Goal: Navigation & Orientation: Find specific page/section

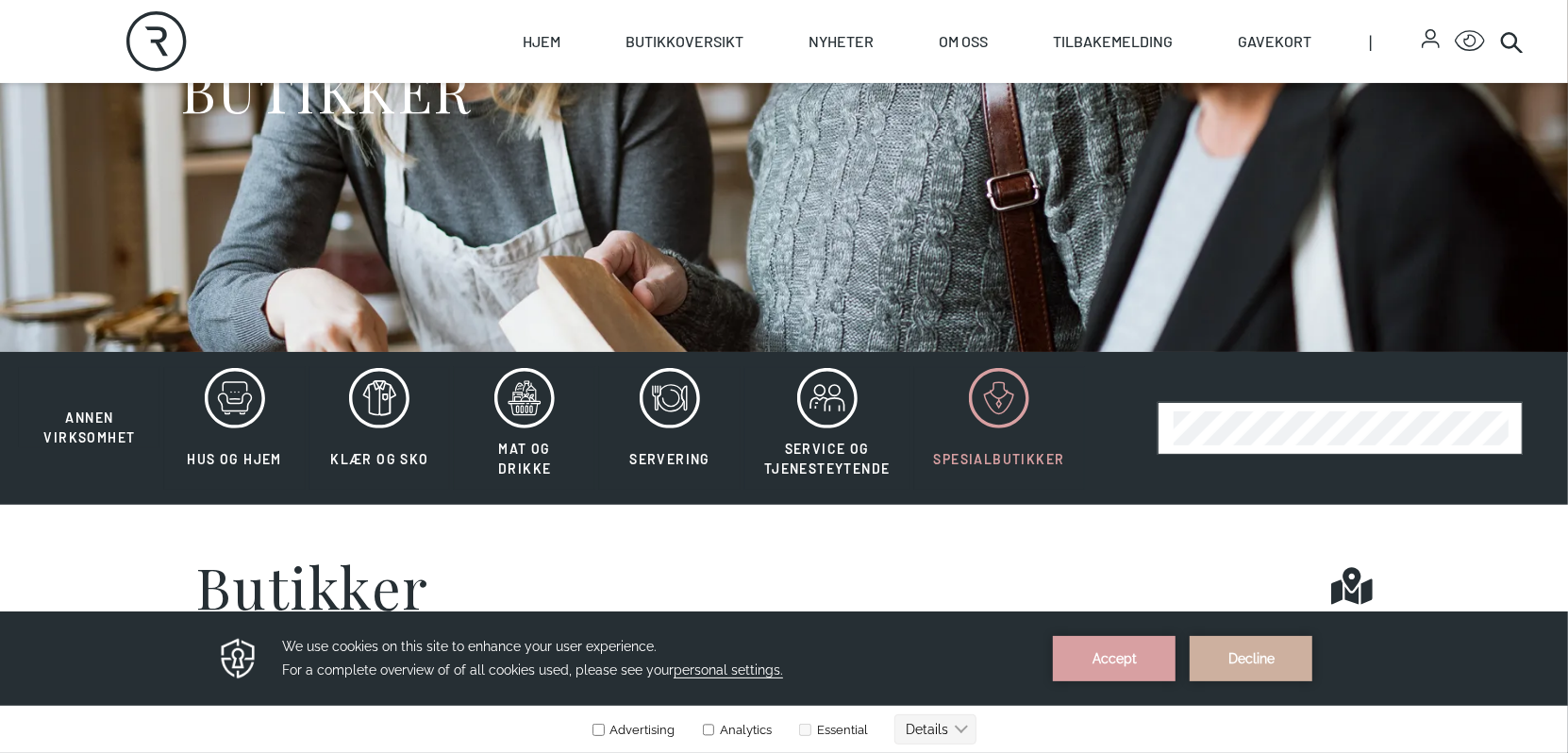
click at [1002, 399] on icon at bounding box center [999, 399] width 61 height 61
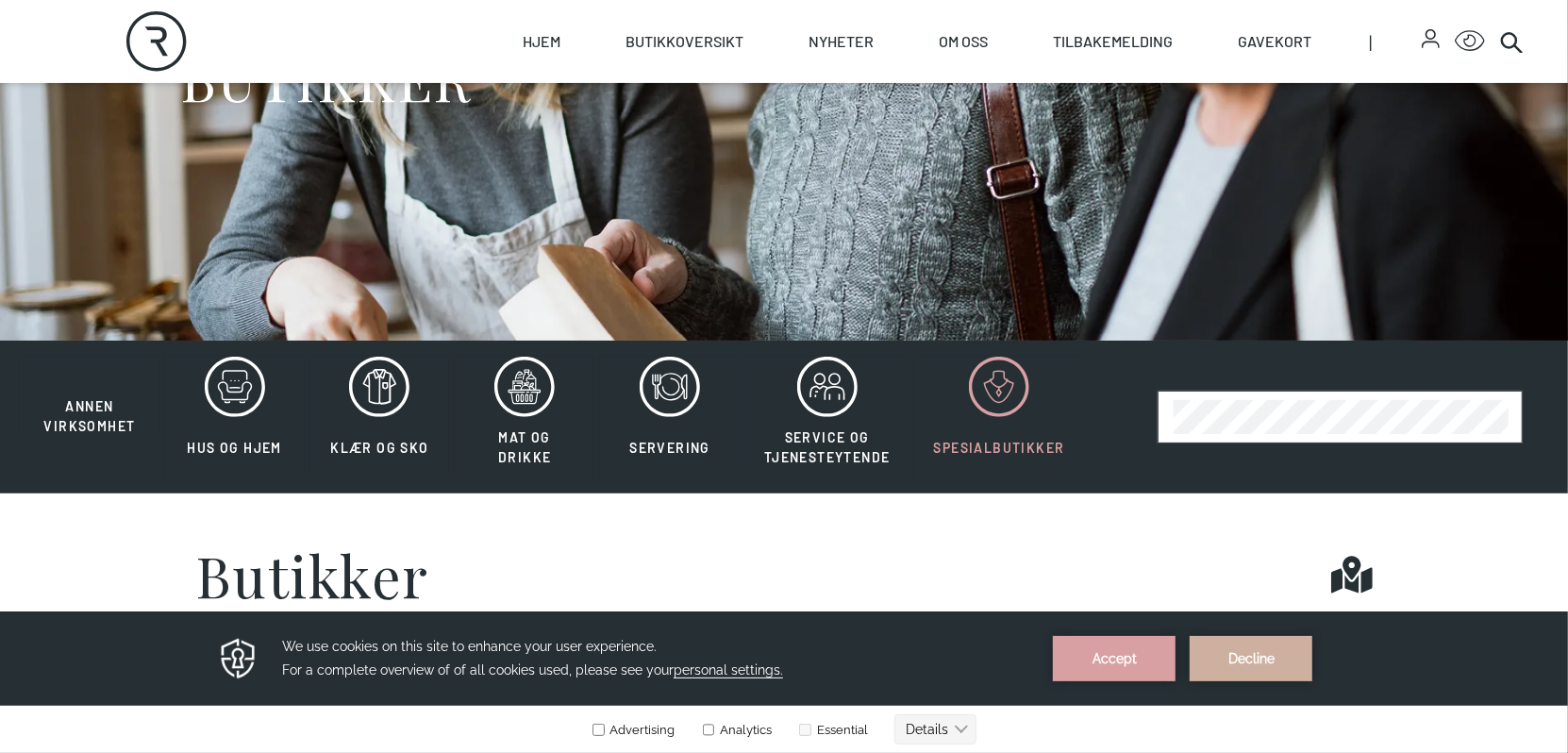
scroll to position [283, 0]
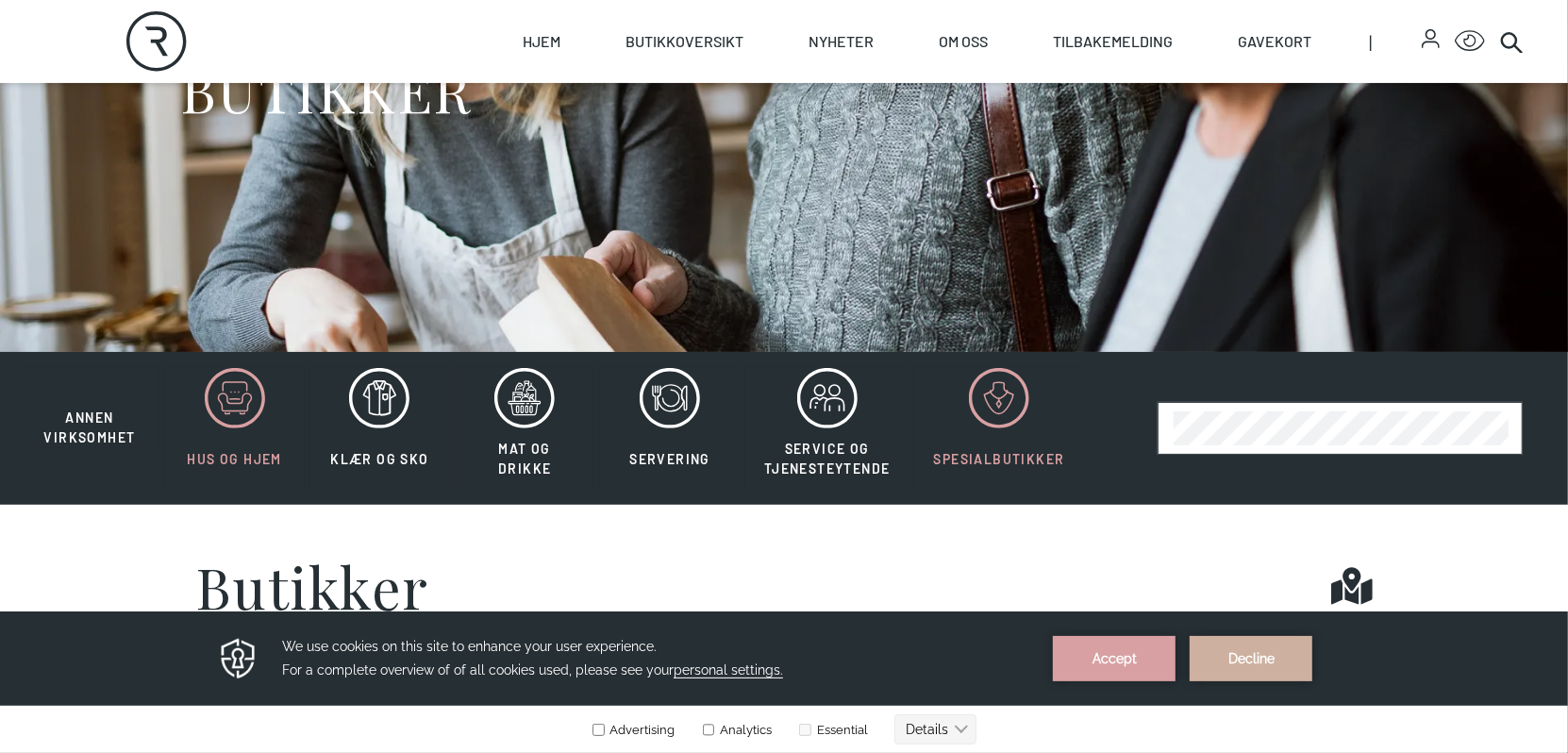
click at [215, 405] on icon at bounding box center [235, 399] width 61 height 61
click at [221, 407] on icon at bounding box center [234, 403] width 33 height 17
click at [1138, 653] on button "Accept" at bounding box center [1114, 658] width 122 height 46
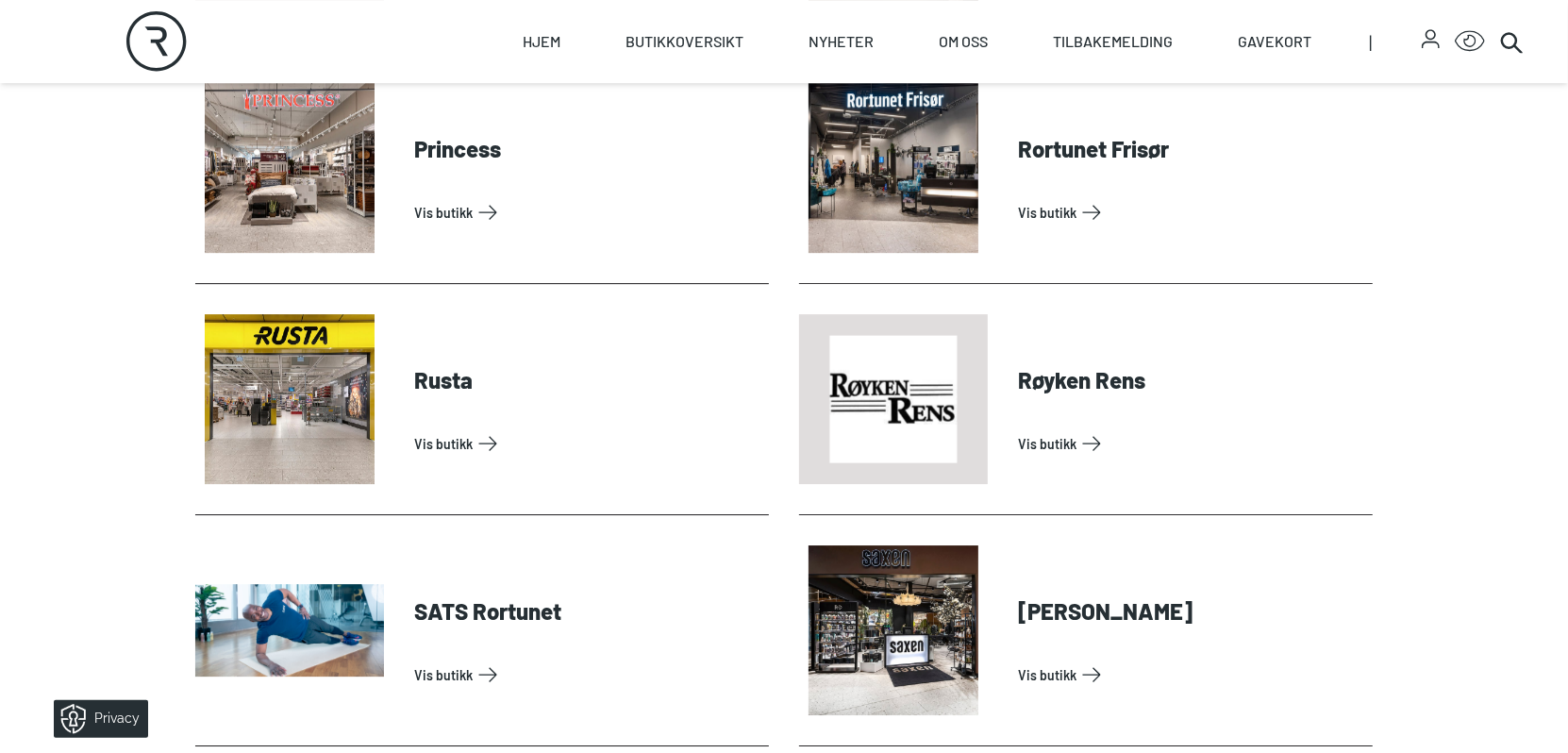
scroll to position [4531, 0]
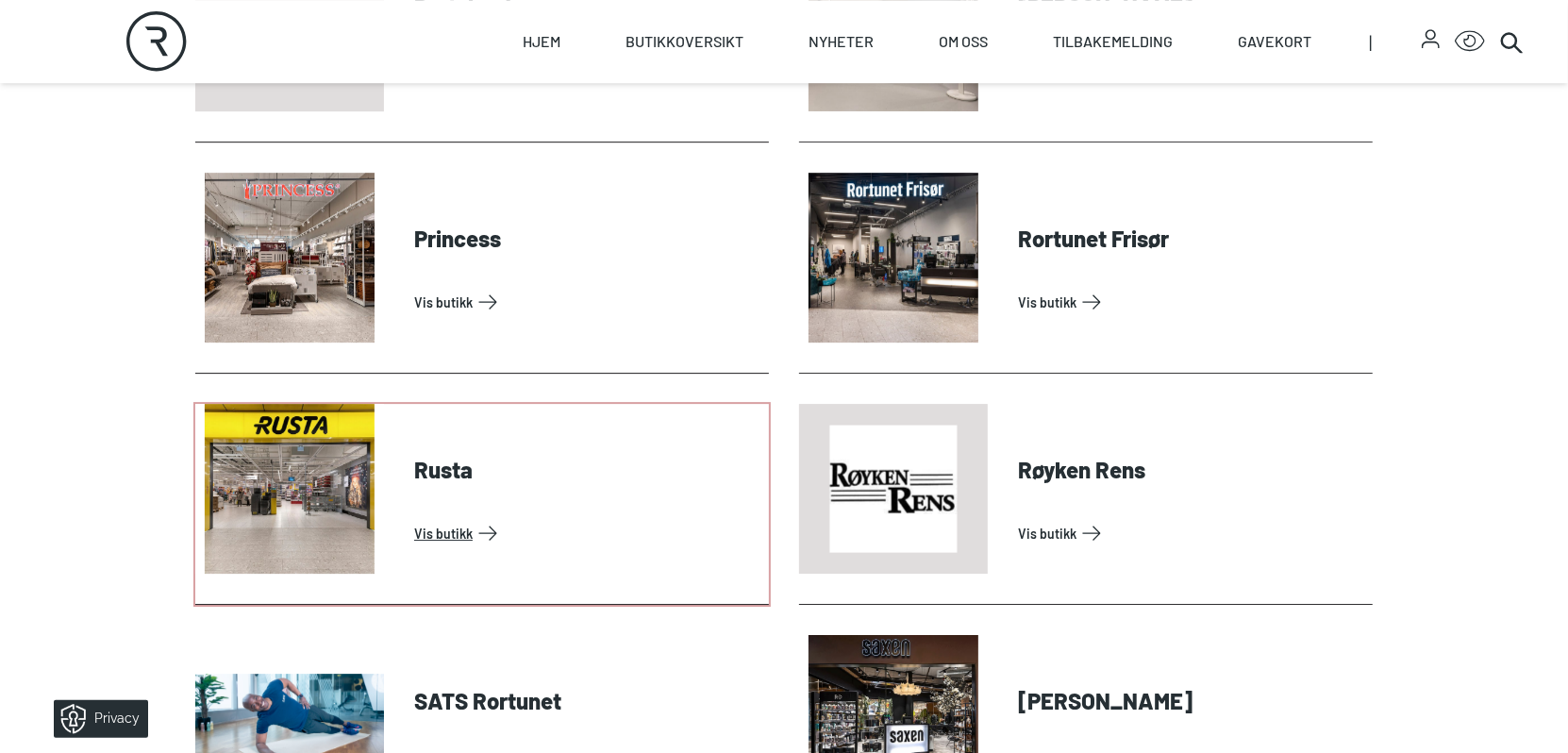
click at [447, 529] on link "Vis butikk" at bounding box center [588, 534] width 347 height 30
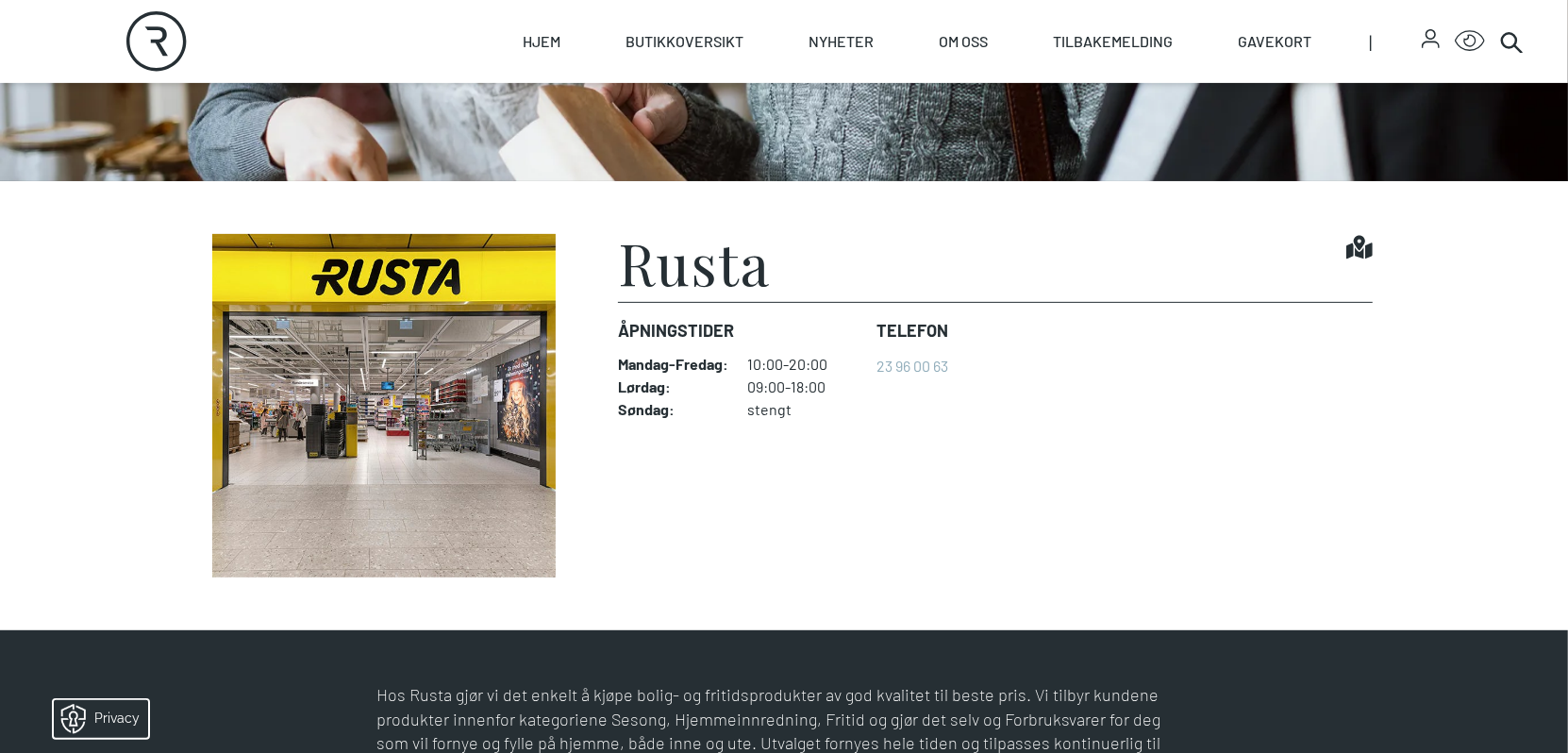
scroll to position [283, 0]
